Goal: Task Accomplishment & Management: Use online tool/utility

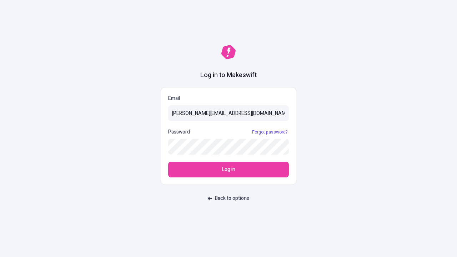
type input "[PERSON_NAME][EMAIL_ADDRESS][DOMAIN_NAME]"
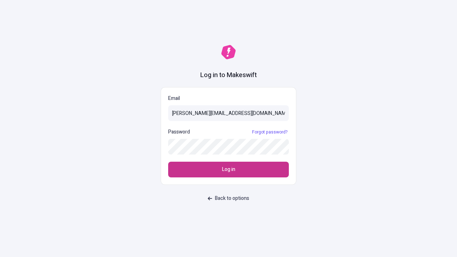
click at [229, 170] on span "Log in" at bounding box center [228, 170] width 13 height 8
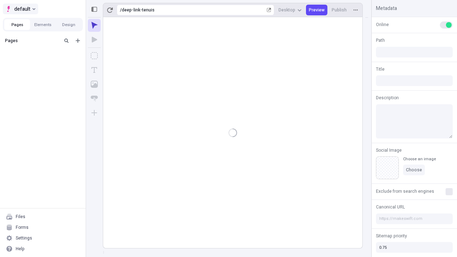
click at [20, 9] on span "default" at bounding box center [22, 9] width 16 height 9
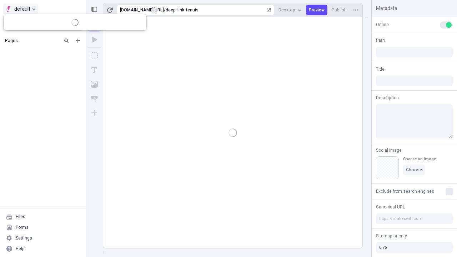
type input "/deep-link-tenuis"
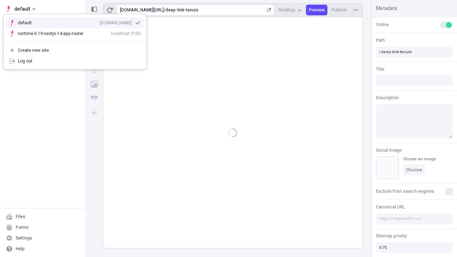
click at [100, 21] on div "qee9k4dy7d.staging.makeswift.site" at bounding box center [116, 23] width 32 height 6
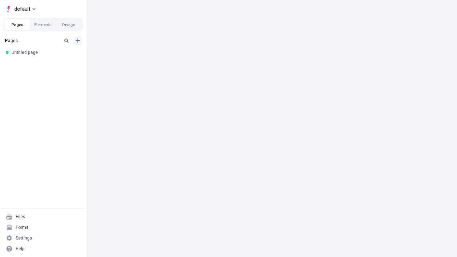
click at [78, 41] on icon "Add new" at bounding box center [78, 41] width 4 height 4
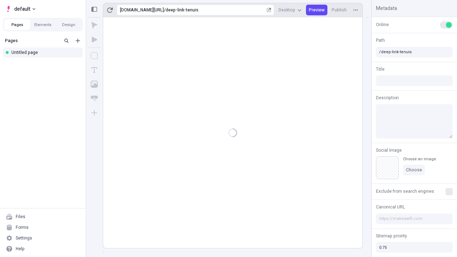
click at [45, 64] on div "Blank page" at bounding box center [45, 65] width 69 height 11
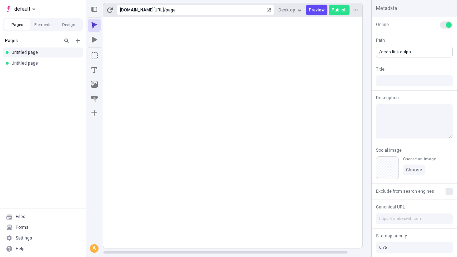
type input "/deep-link-culpa"
click at [78, 41] on icon "Add new" at bounding box center [78, 41] width 4 height 4
click at [45, 64] on div "Blank page" at bounding box center [45, 64] width 69 height 11
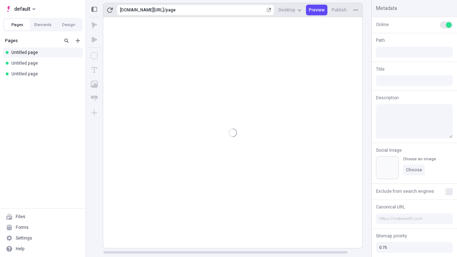
type input "/page"
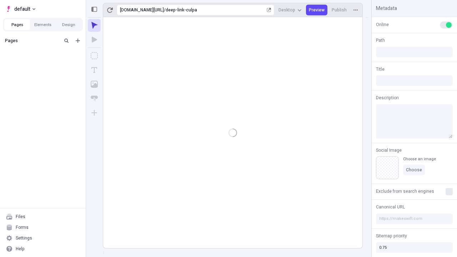
type input "/deep-link-culpa"
